Goal: Find specific page/section: Find specific page/section

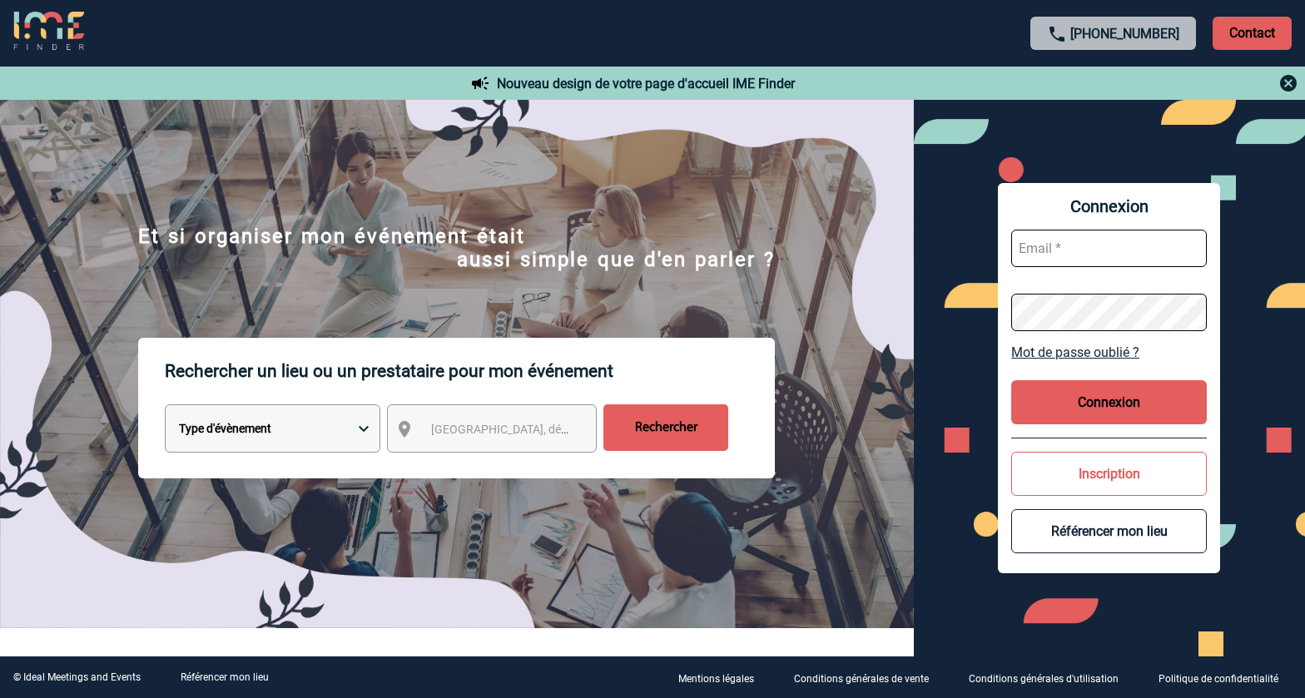
type input "ltrellu@ime-groupe.com"
click at [1088, 377] on div "Connexion ltrellu@ime-groupe.com Mot de passe oublié ? Connexion Inscription Ré…" at bounding box center [1109, 378] width 222 height 390
click at [1082, 401] on button "Connexion" at bounding box center [1109, 402] width 196 height 44
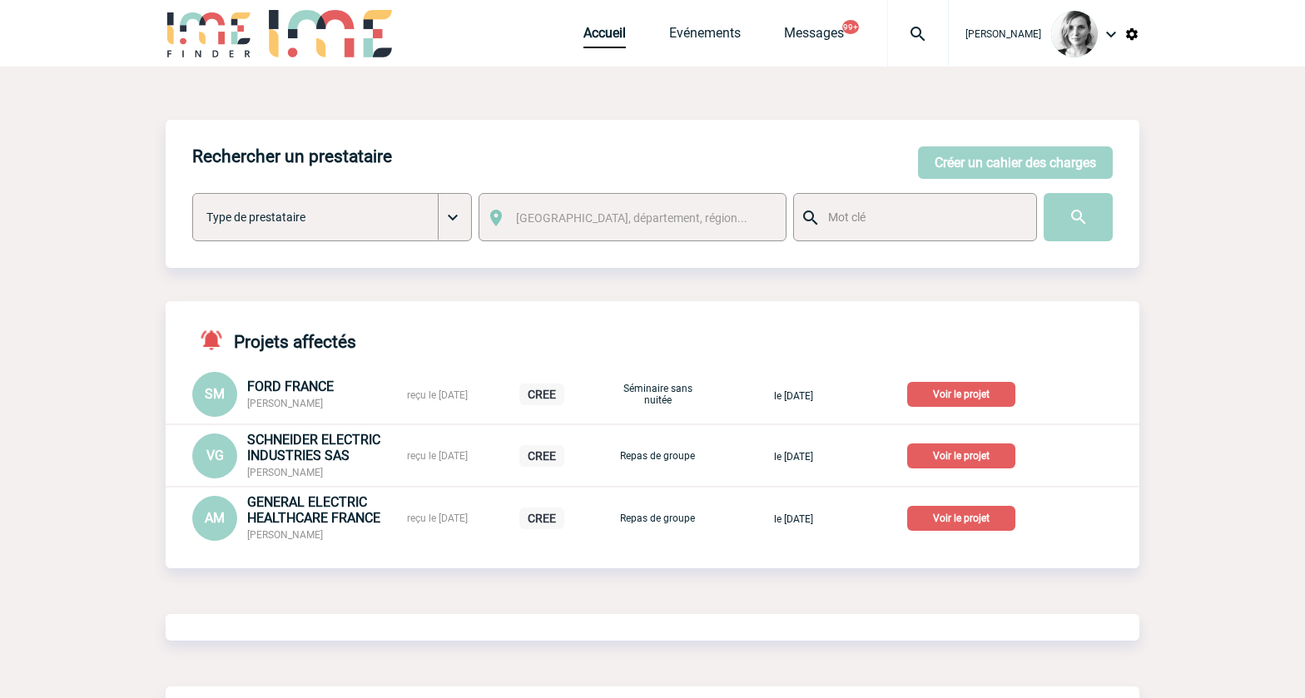
click at [946, 32] on img at bounding box center [918, 34] width 60 height 20
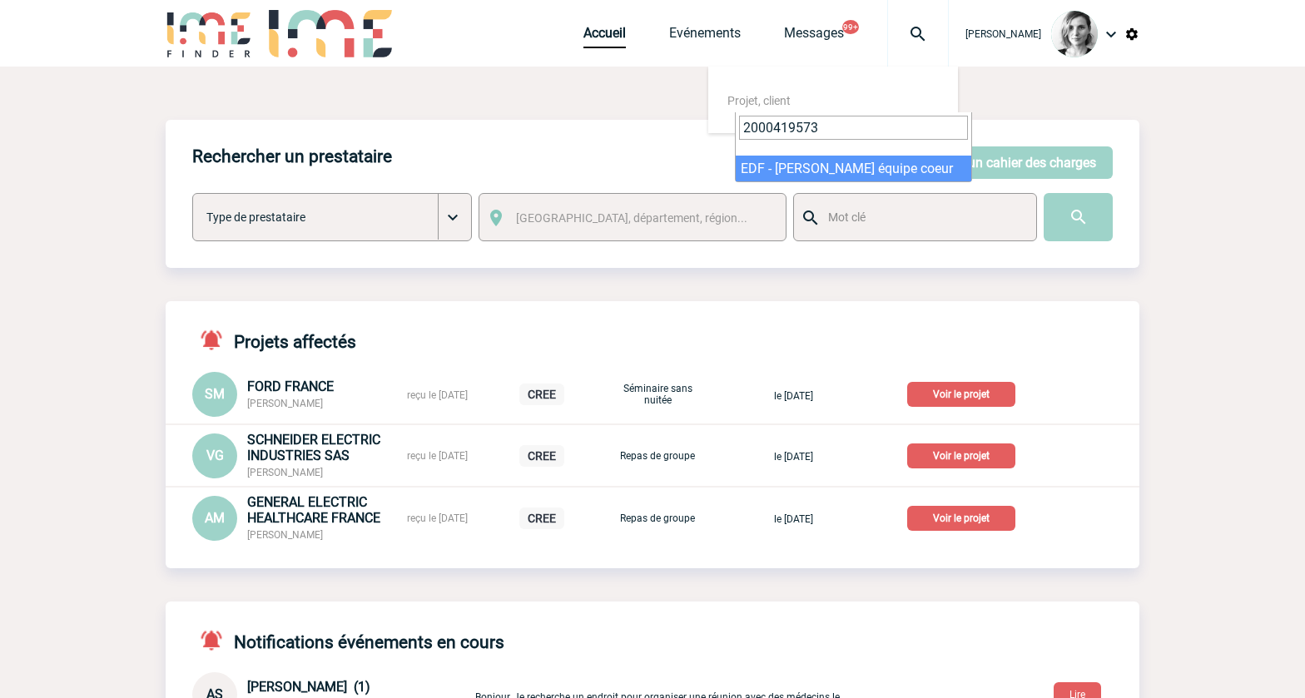
type input "2000419573"
select select "19074"
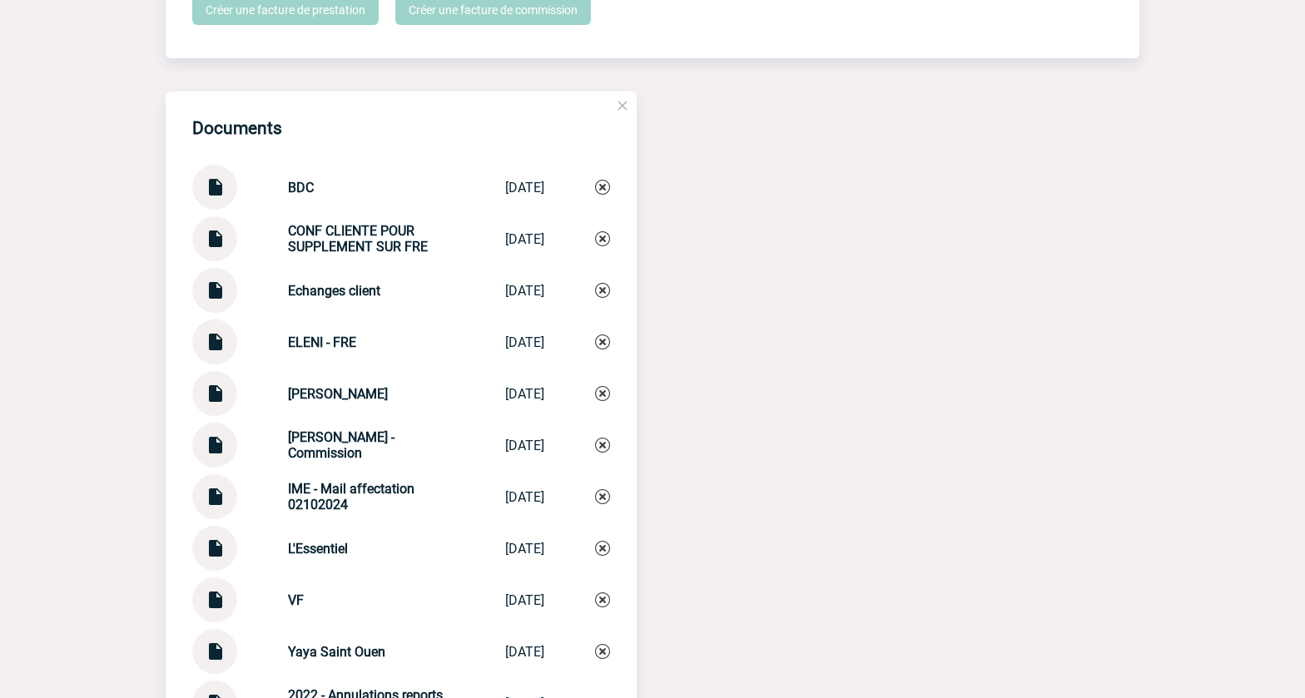
scroll to position [2080, 0]
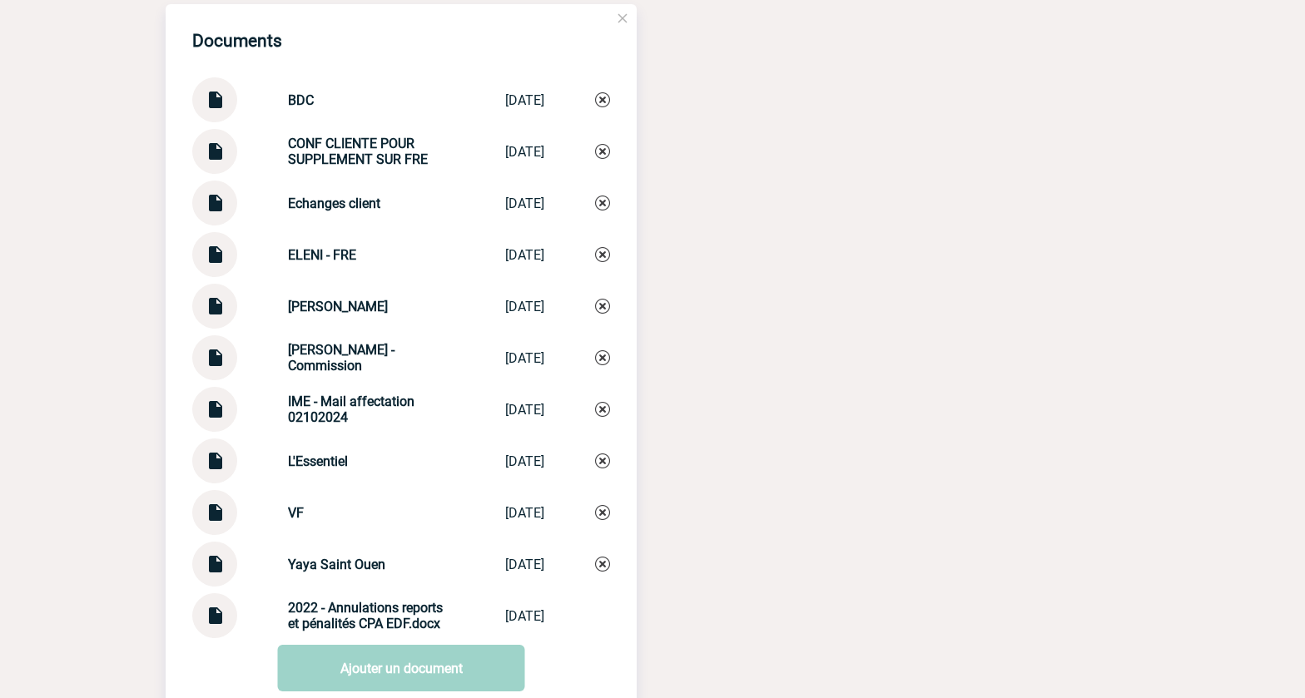
click at [220, 187] on img at bounding box center [215, 197] width 22 height 32
click at [706, 344] on div "Documents BDC BDC 31/10/2024 CONF CLIENTE POUR SUPPLEMENT SUR FRE CONF CLIENTE …" at bounding box center [653, 377] width 974 height 747
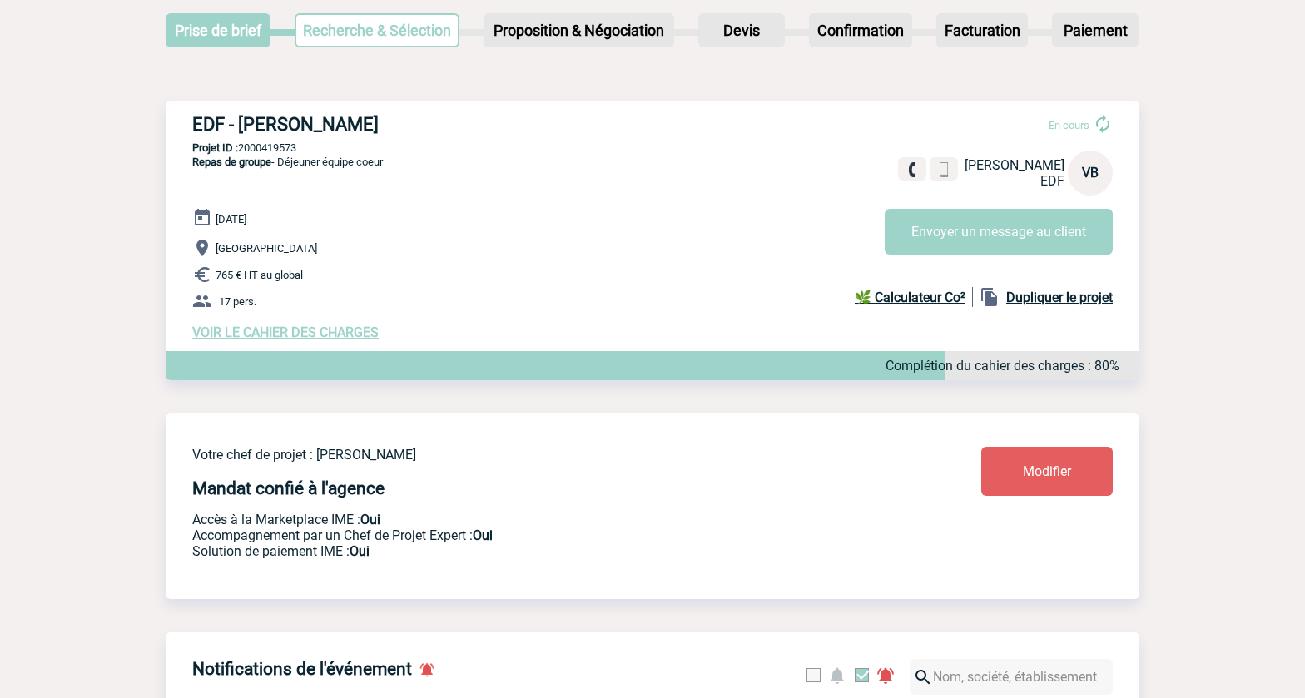
scroll to position [0, 0]
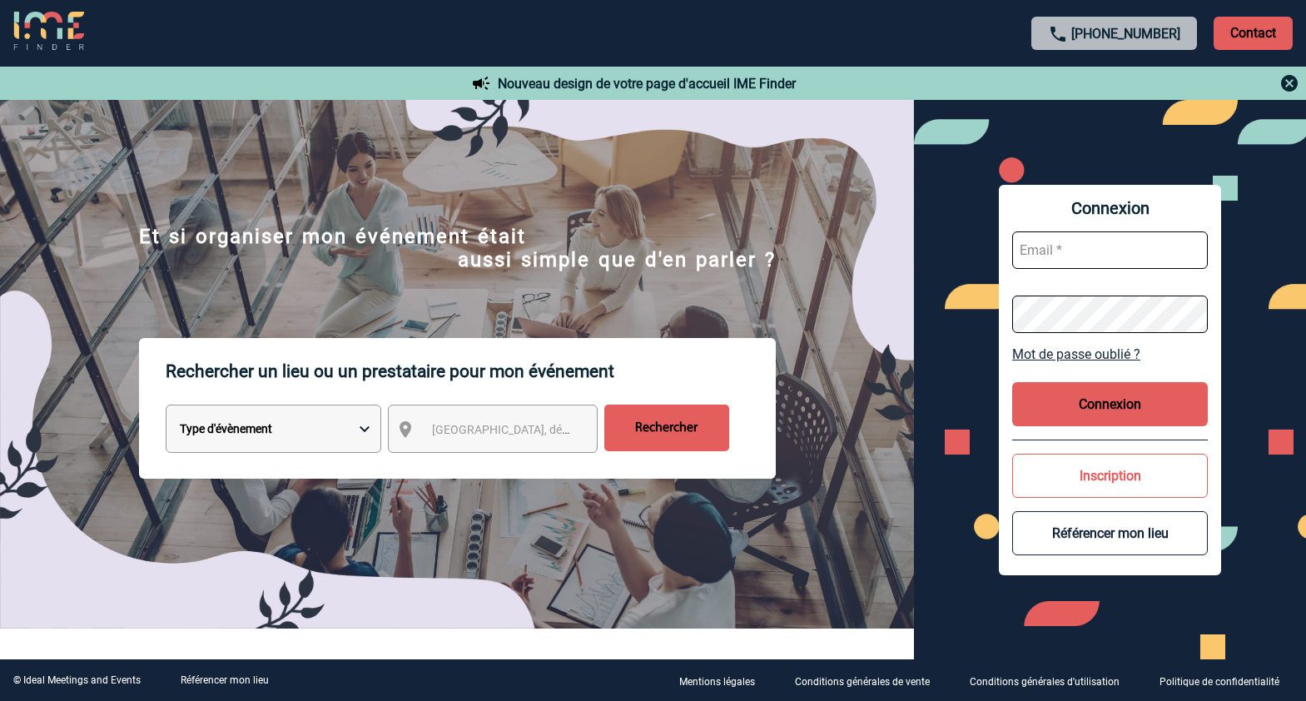
type input "ltrellu@ime-groupe.com"
click at [1112, 392] on button "Connexion" at bounding box center [1110, 404] width 196 height 44
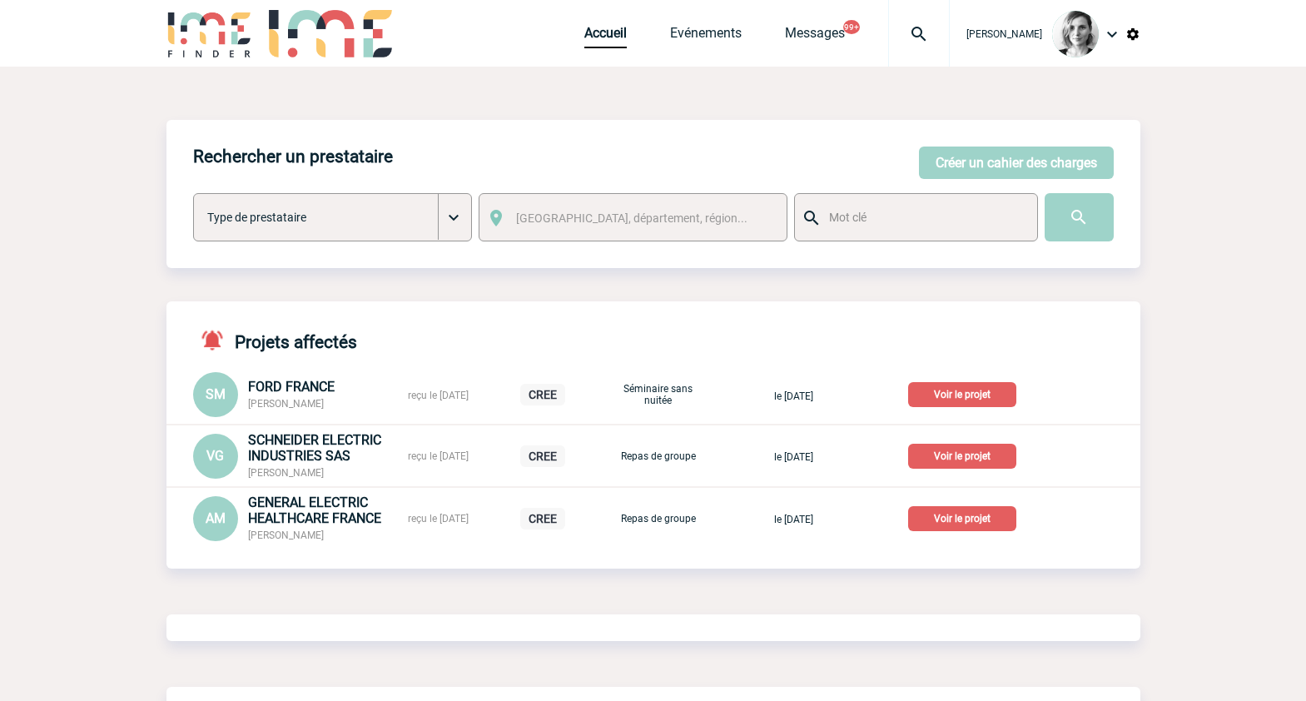
click at [934, 29] on img at bounding box center [919, 34] width 60 height 20
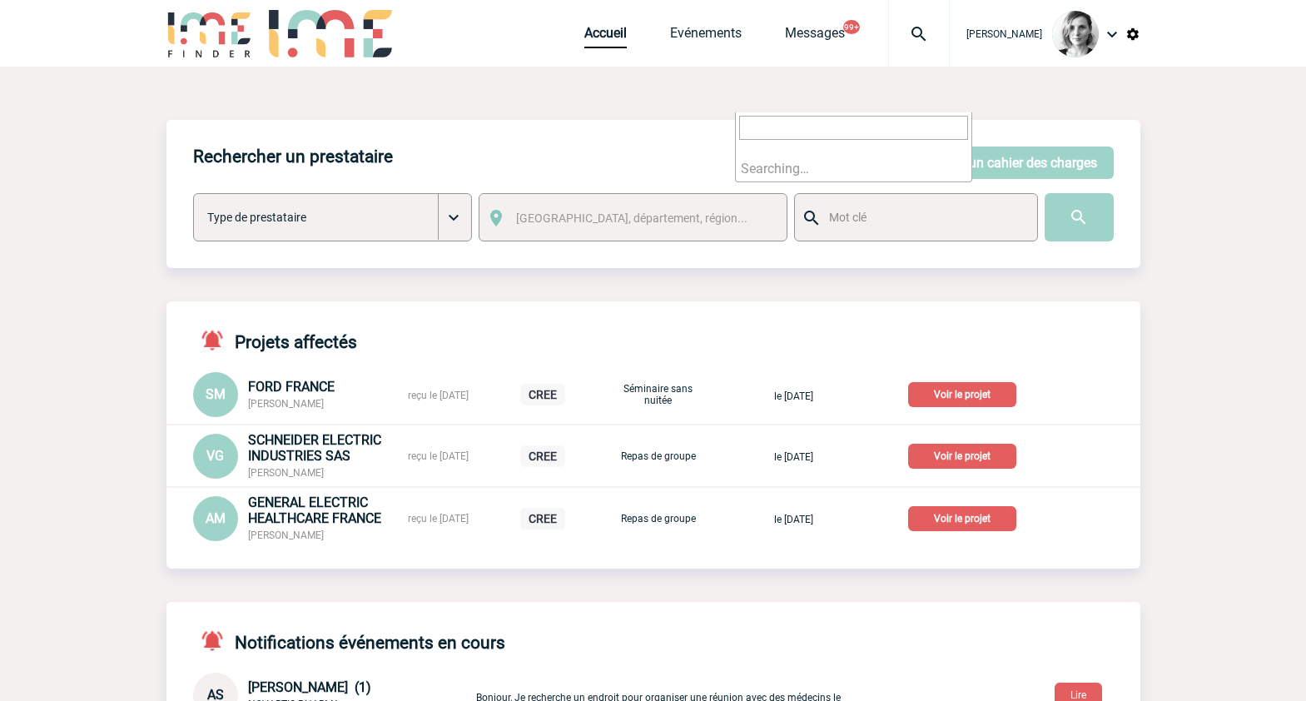
paste input "2000419573"
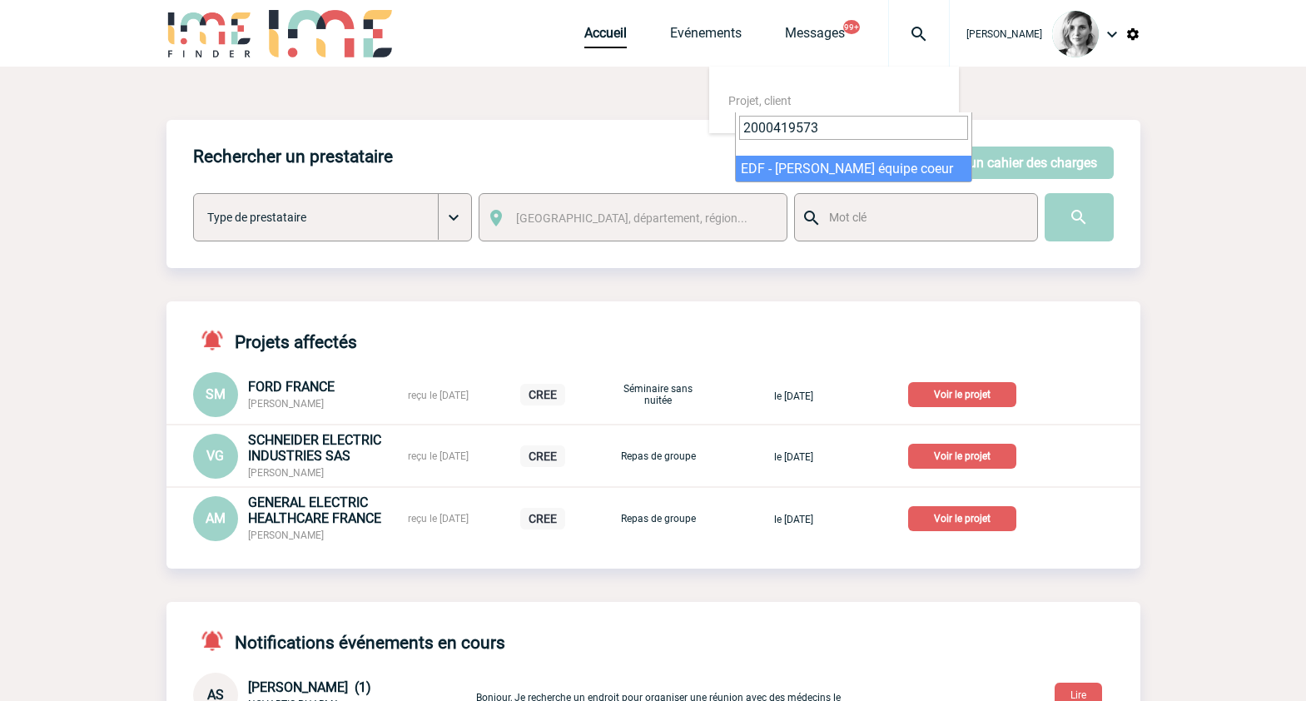
type input "2000419573"
select select "19074"
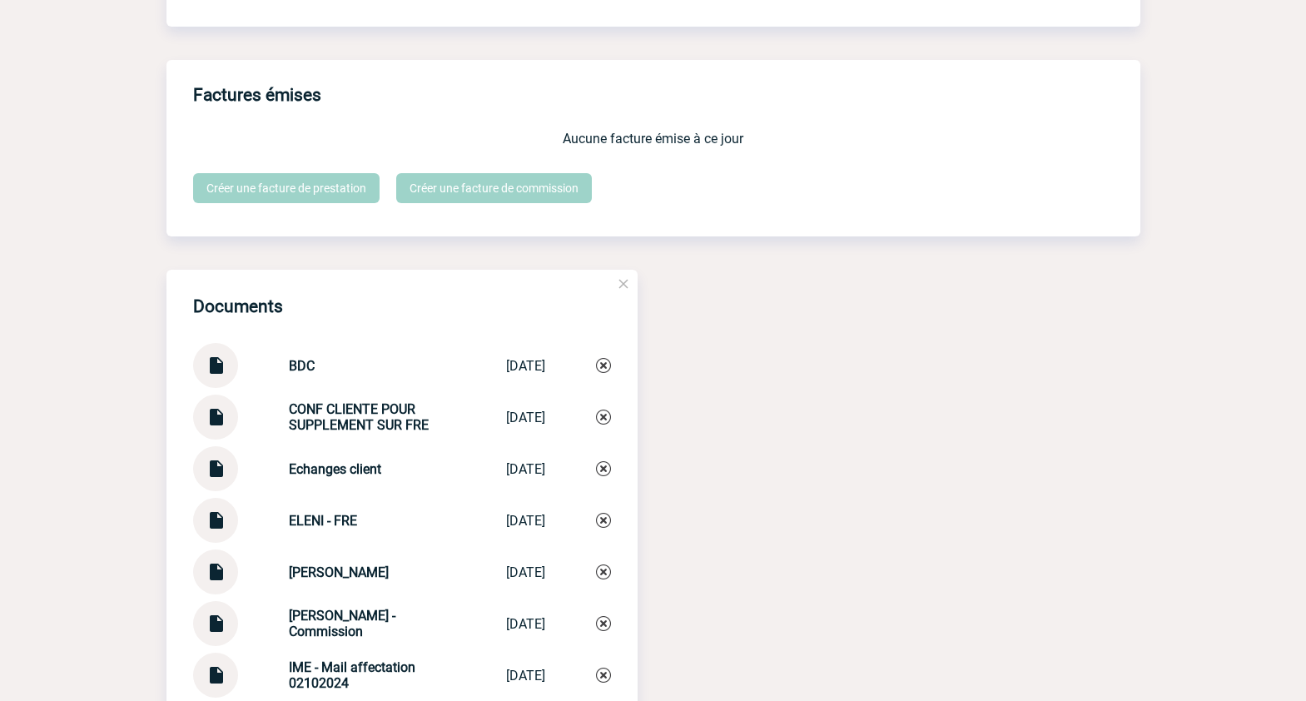
scroll to position [2080, 0]
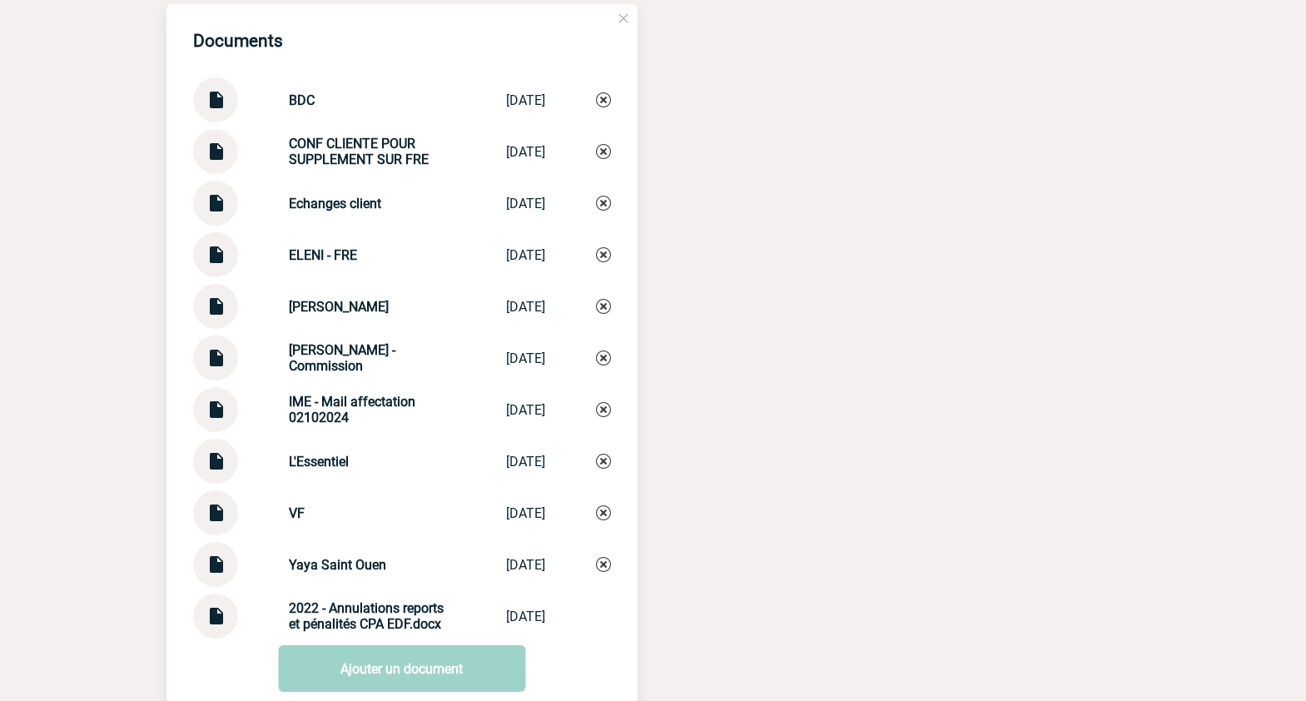
click at [220, 141] on img at bounding box center [216, 145] width 22 height 32
click at [215, 195] on img at bounding box center [216, 197] width 22 height 32
drag, startPoint x: 1262, startPoint y: 563, endPoint x: 773, endPoint y: 196, distance: 611.6
